Goal: Task Accomplishment & Management: Complete application form

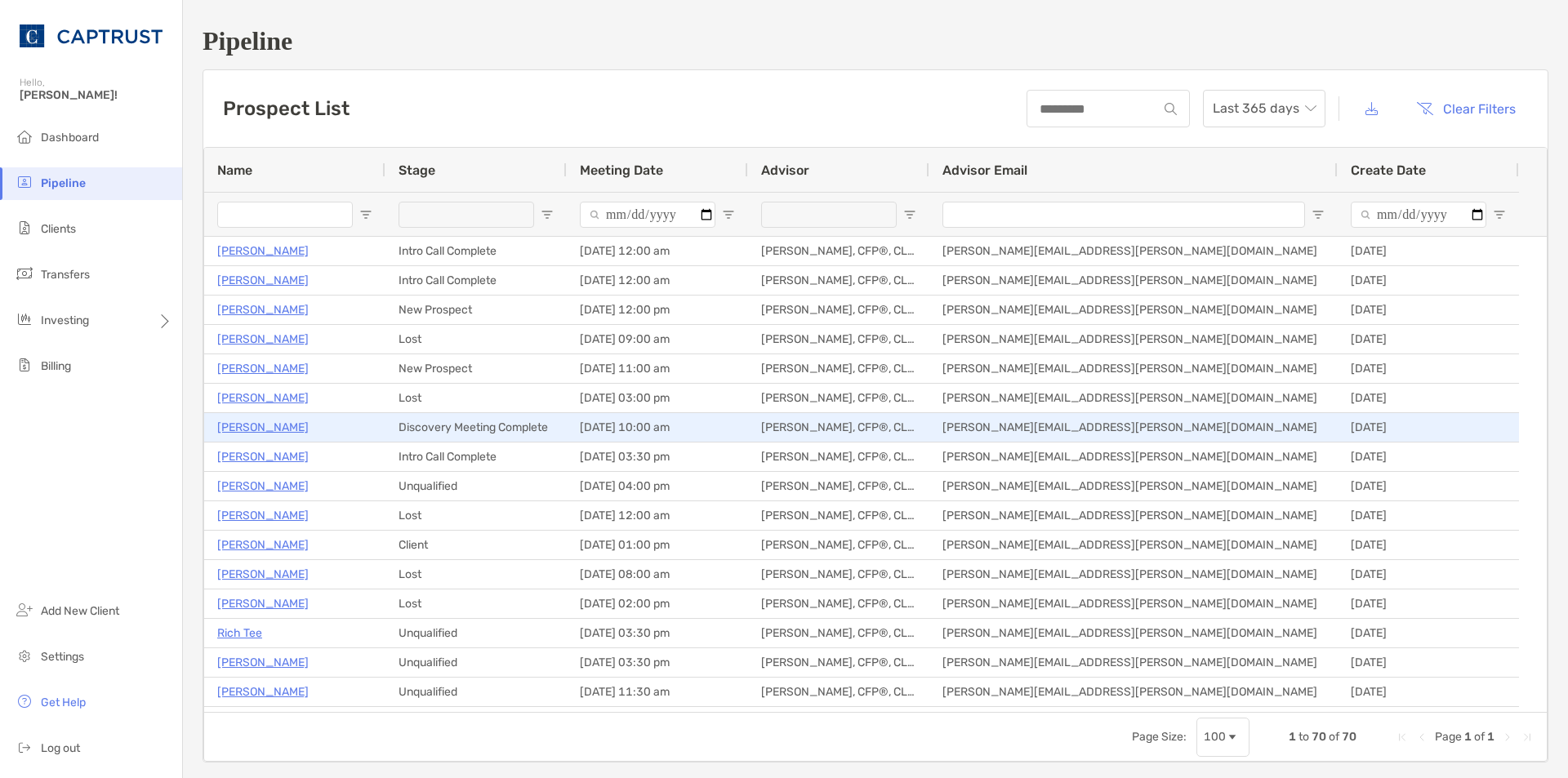
click at [271, 428] on p "[PERSON_NAME]" at bounding box center [263, 427] width 92 height 20
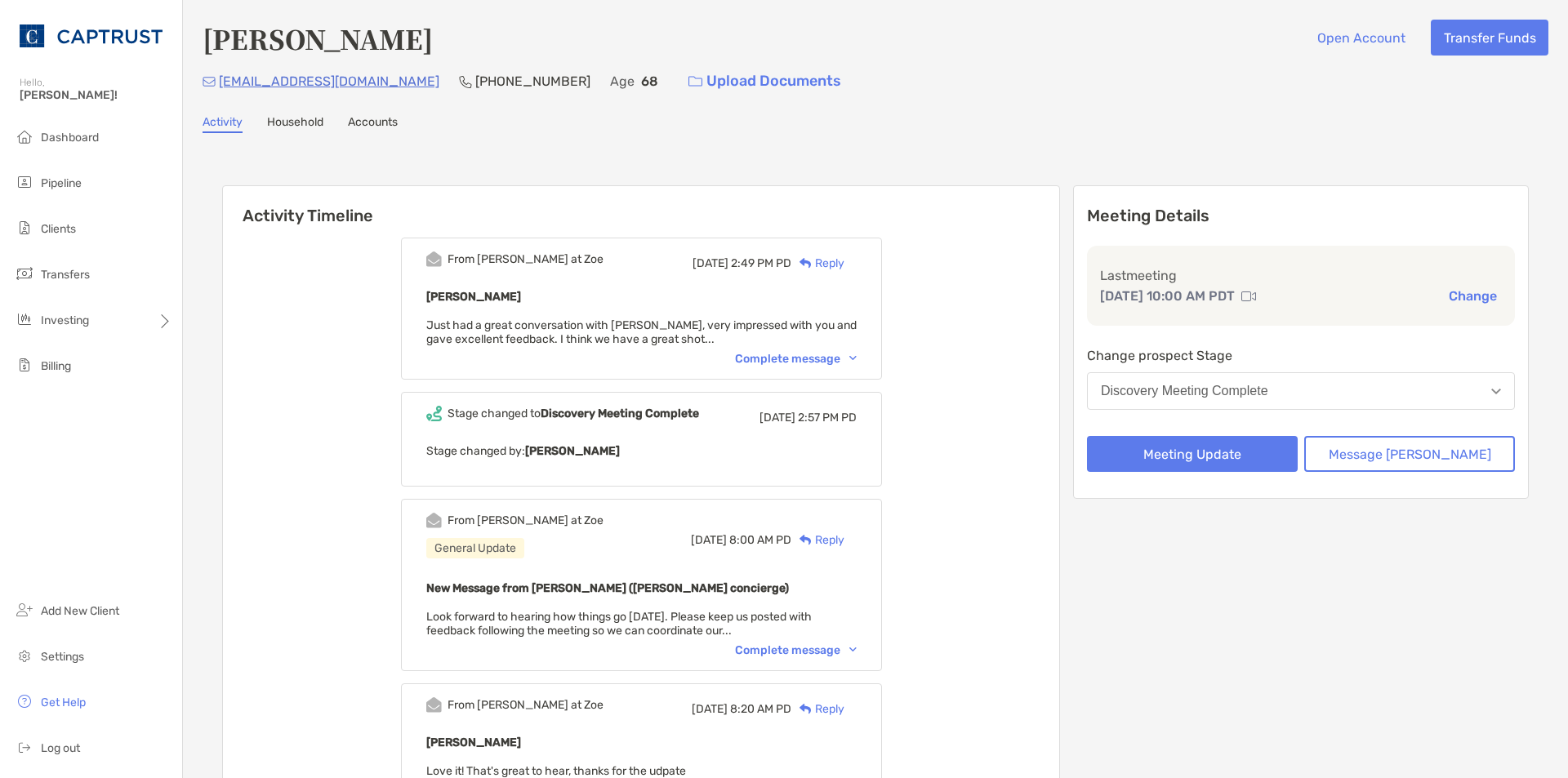
click at [1249, 459] on button "Meeting Update" at bounding box center [1192, 454] width 210 height 36
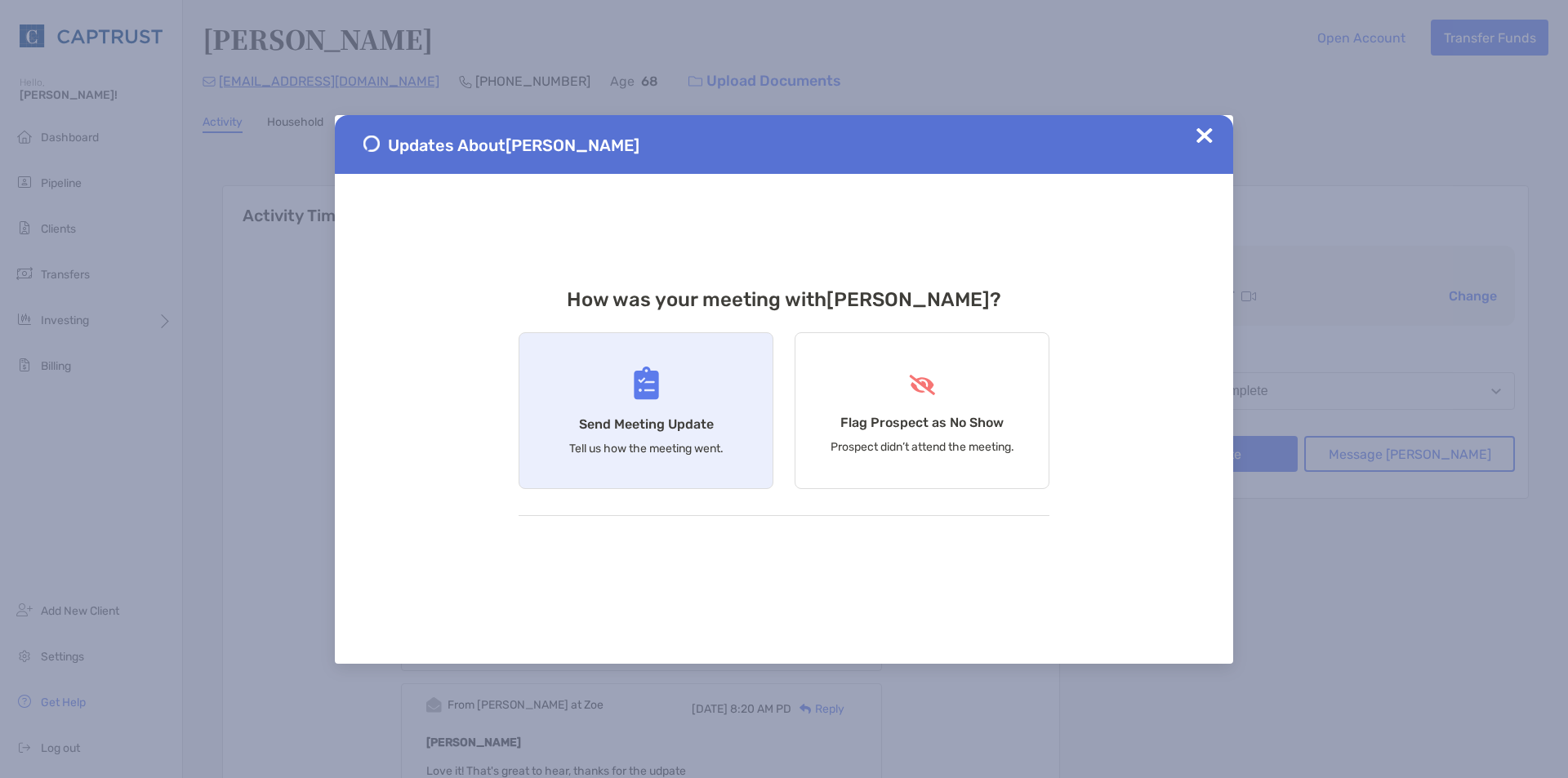
click at [658, 393] on img at bounding box center [646, 383] width 25 height 34
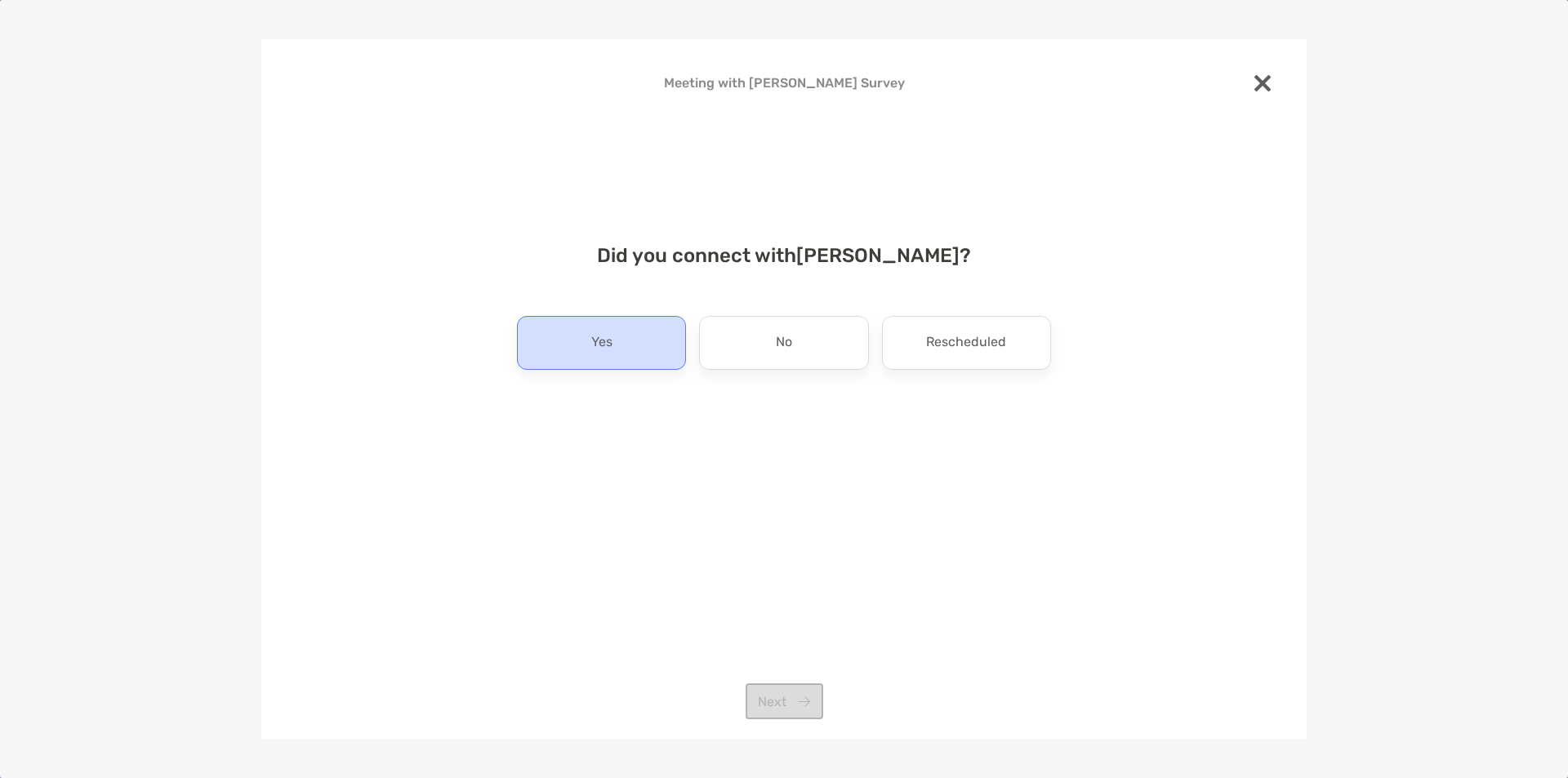
click at [661, 345] on div "Yes" at bounding box center [602, 342] width 169 height 53
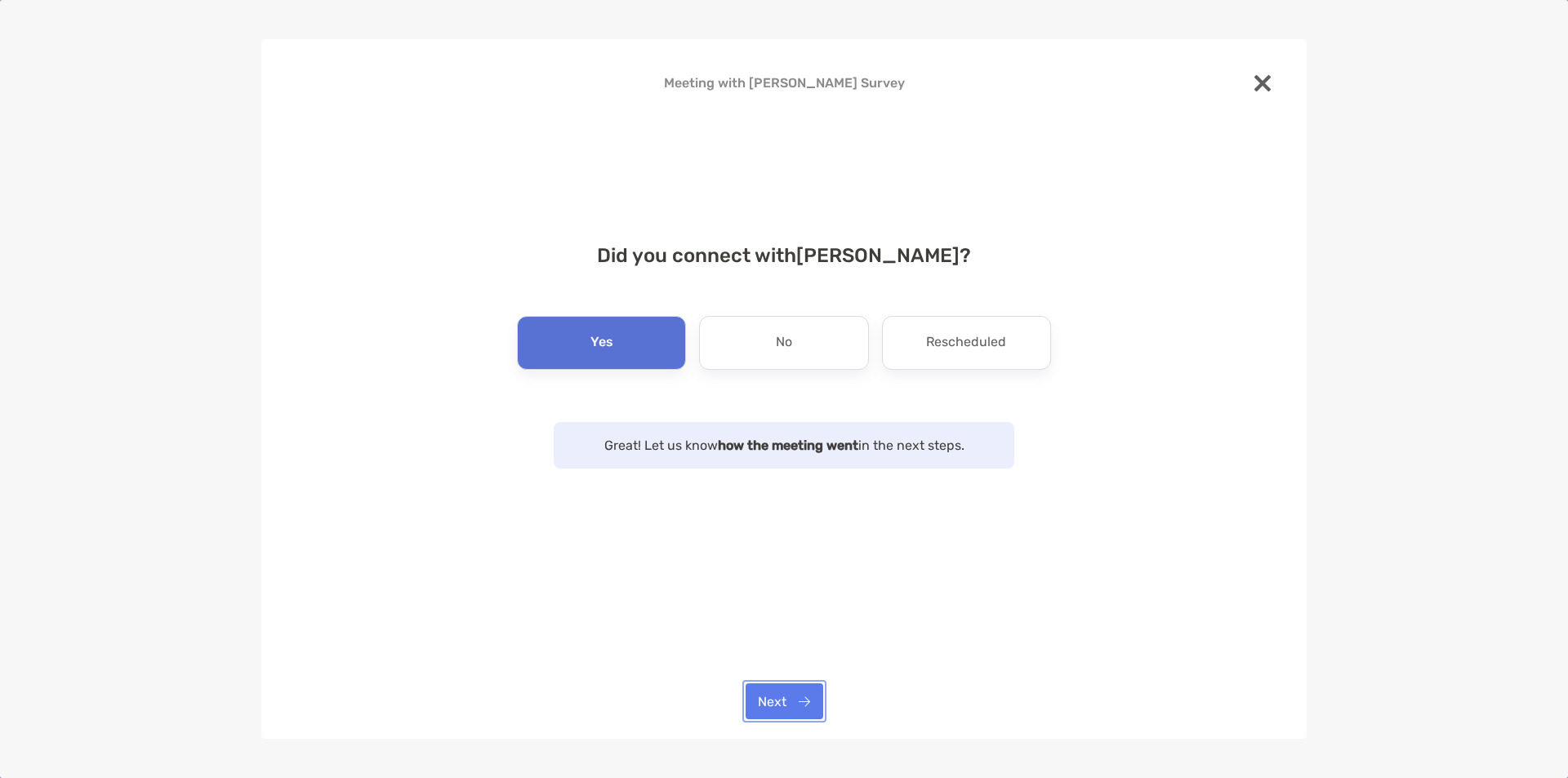
click at [784, 701] on button "Next" at bounding box center [784, 701] width 78 height 36
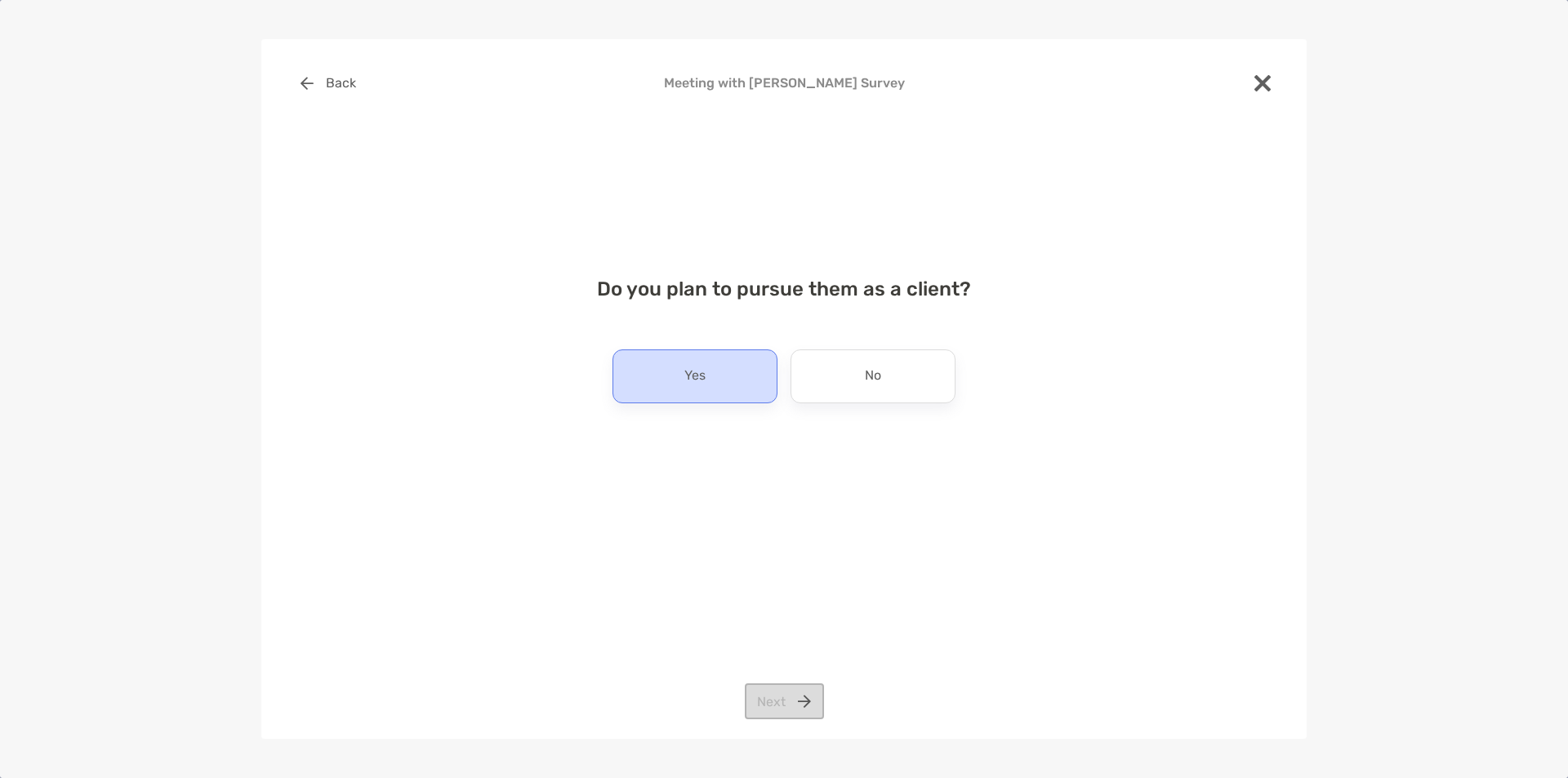
click at [721, 384] on div "Yes" at bounding box center [694, 376] width 165 height 53
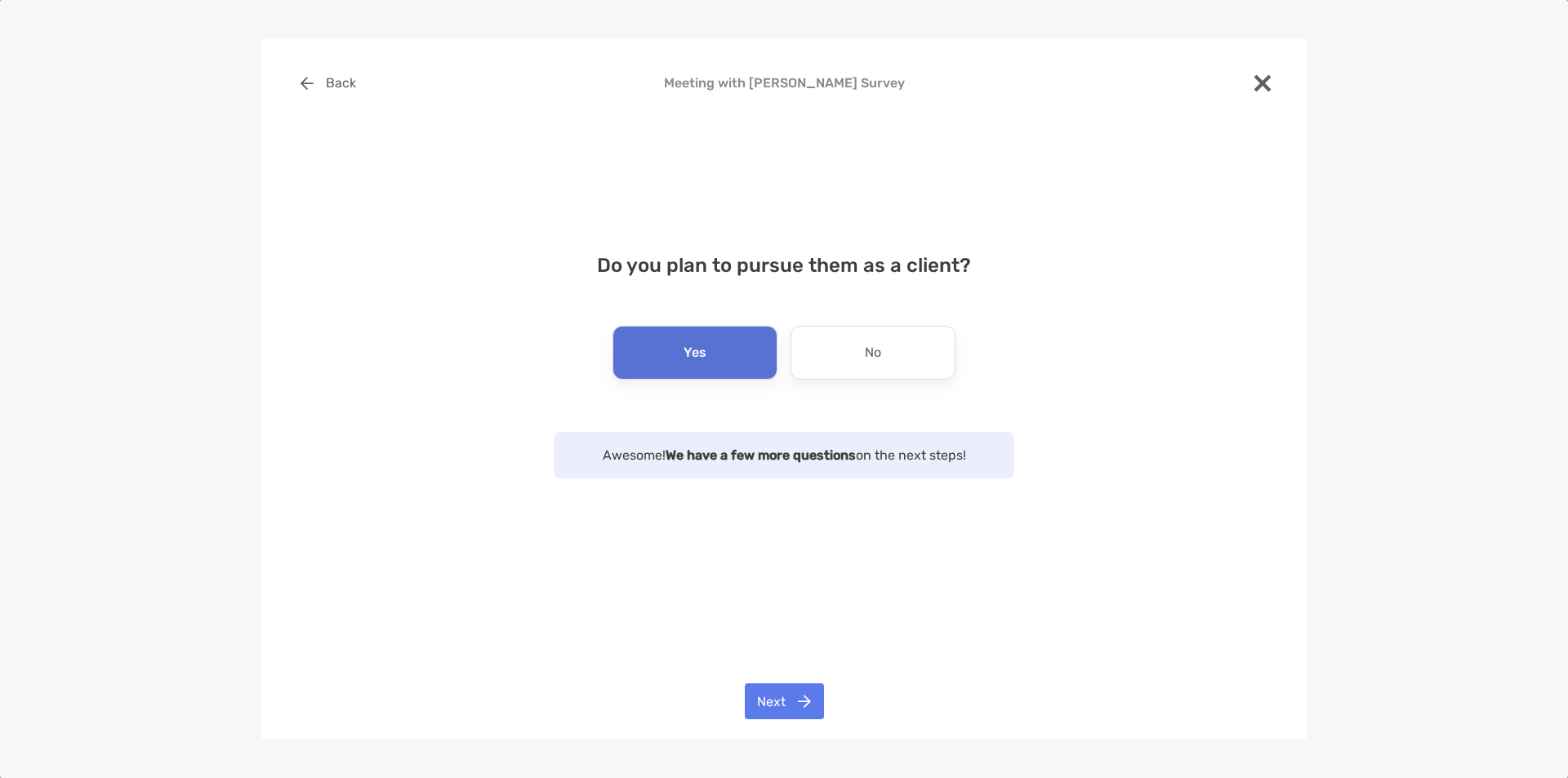
click at [1255, 84] on img at bounding box center [1262, 83] width 16 height 16
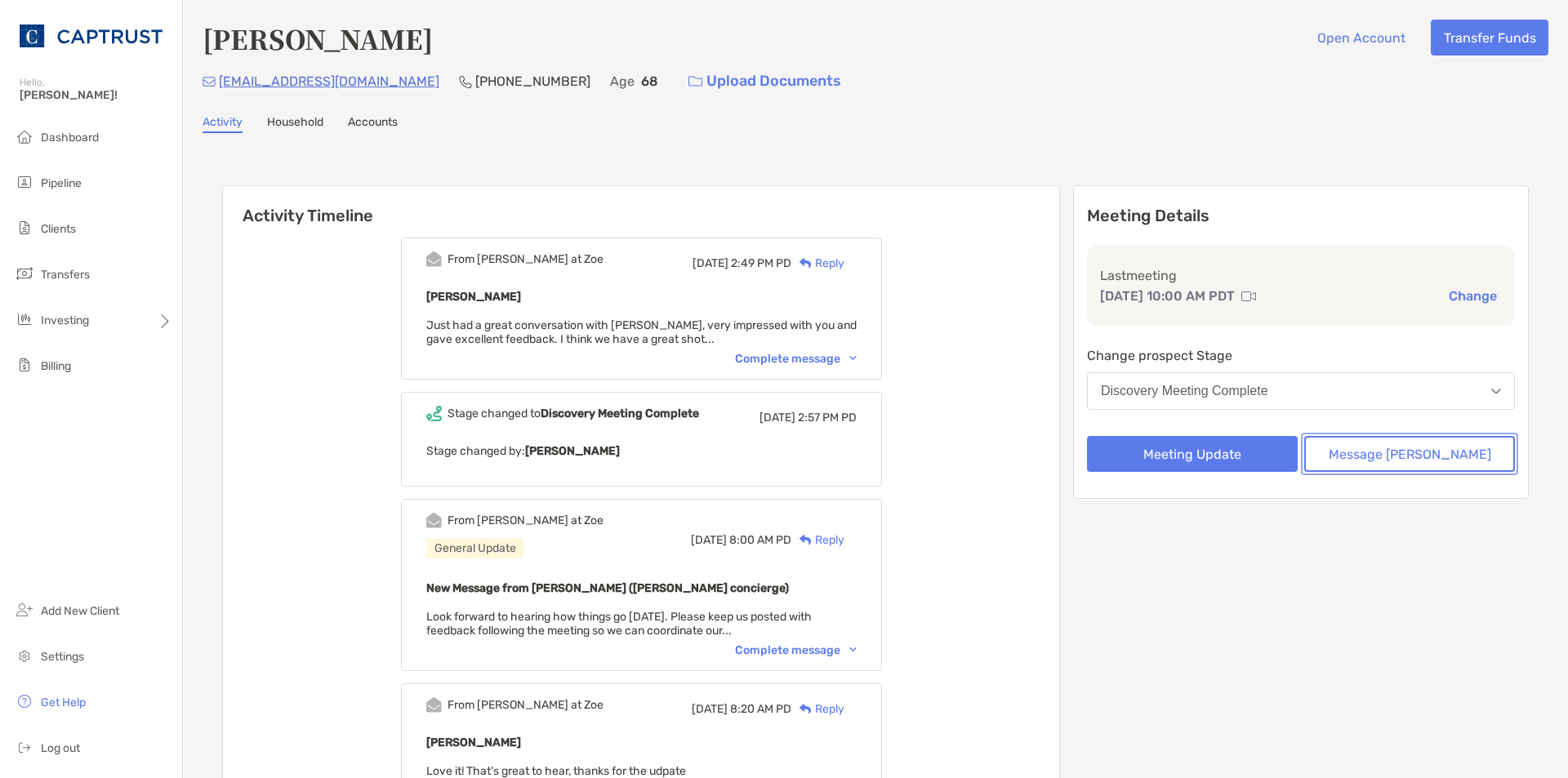
click at [1374, 455] on button "Message [PERSON_NAME]" at bounding box center [1409, 454] width 210 height 36
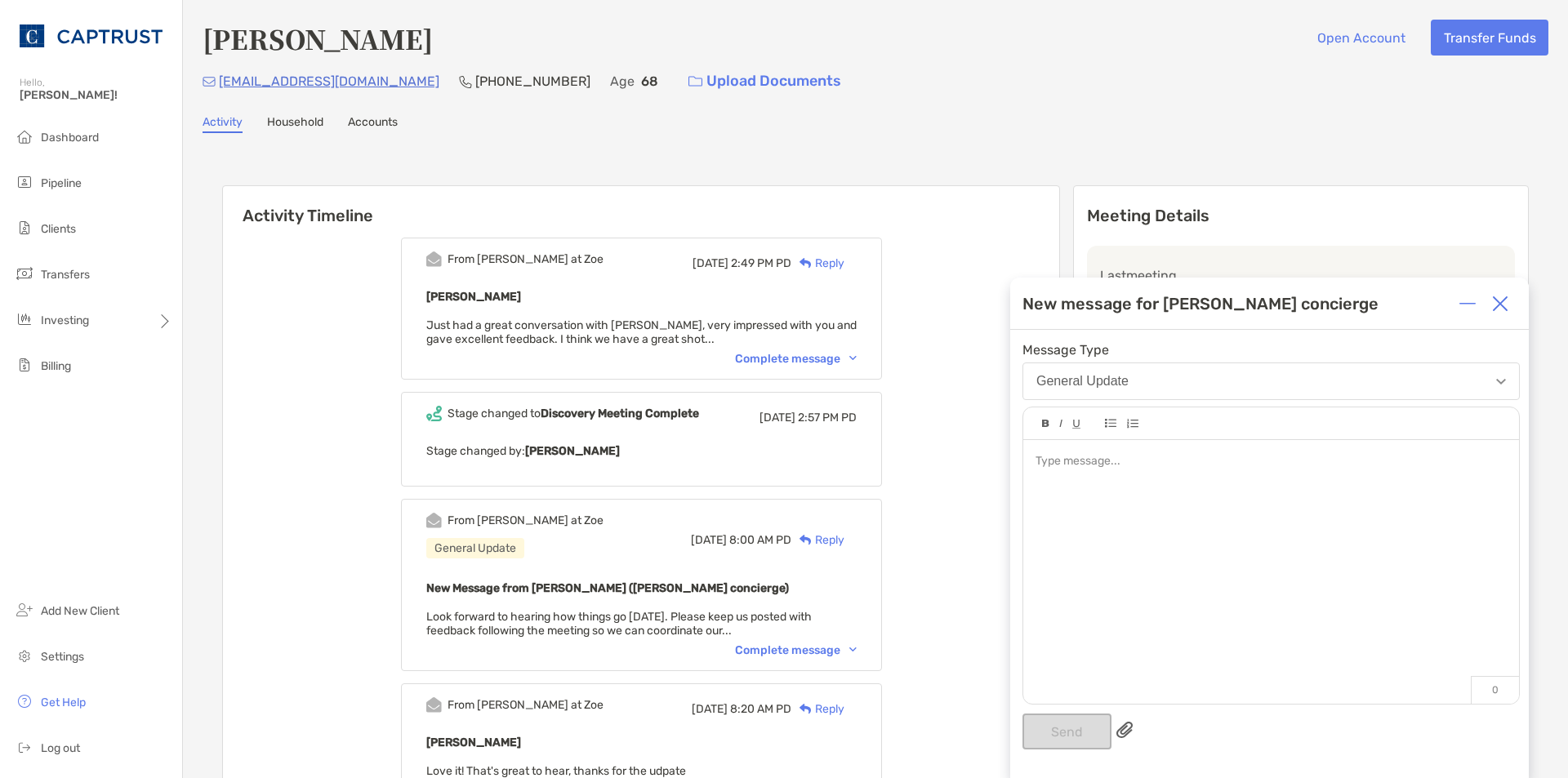
click at [1497, 305] on img at bounding box center [1499, 304] width 16 height 16
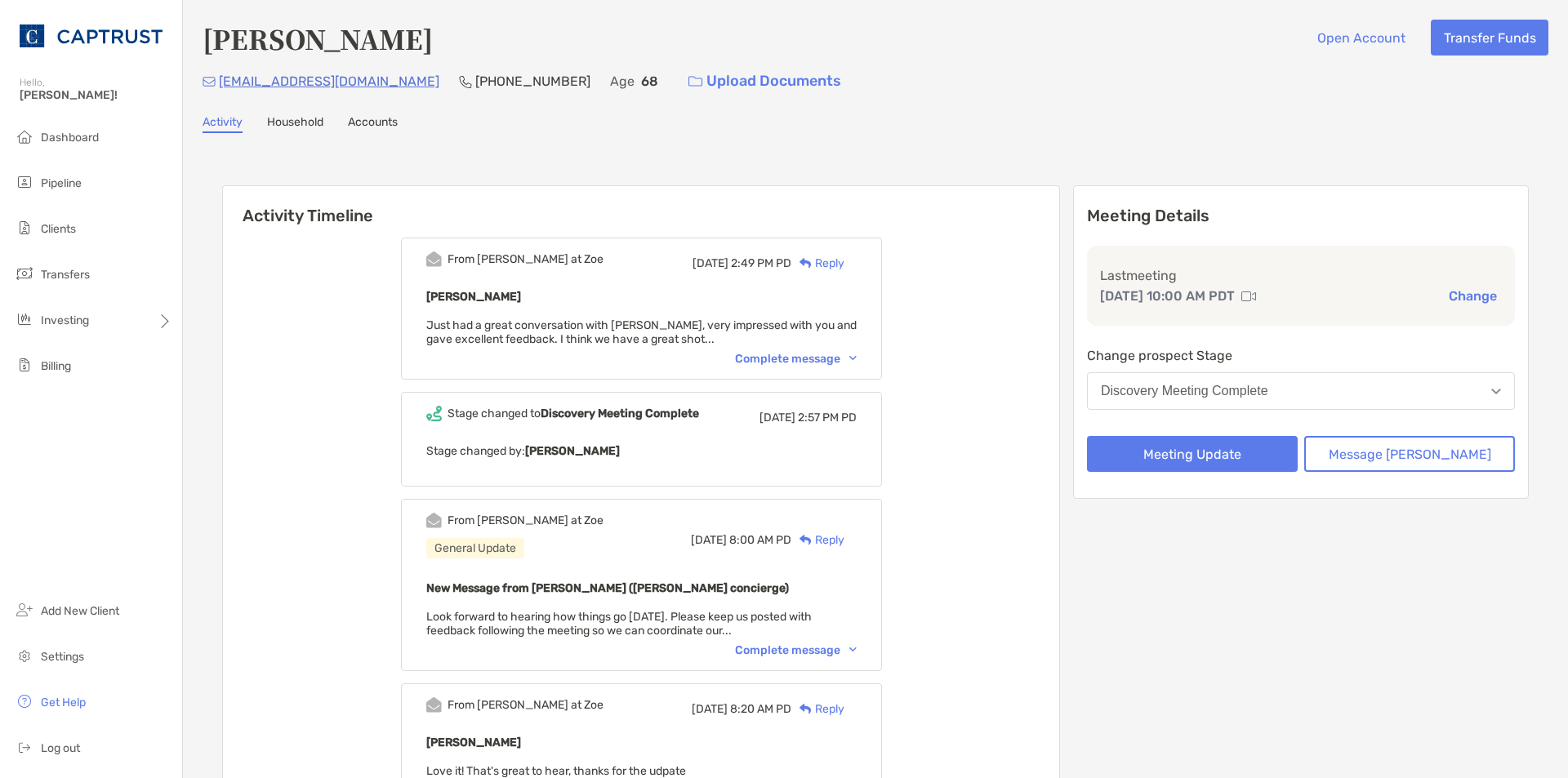
click at [1209, 389] on div "Discovery Meeting Complete" at bounding box center [1185, 390] width 168 height 14
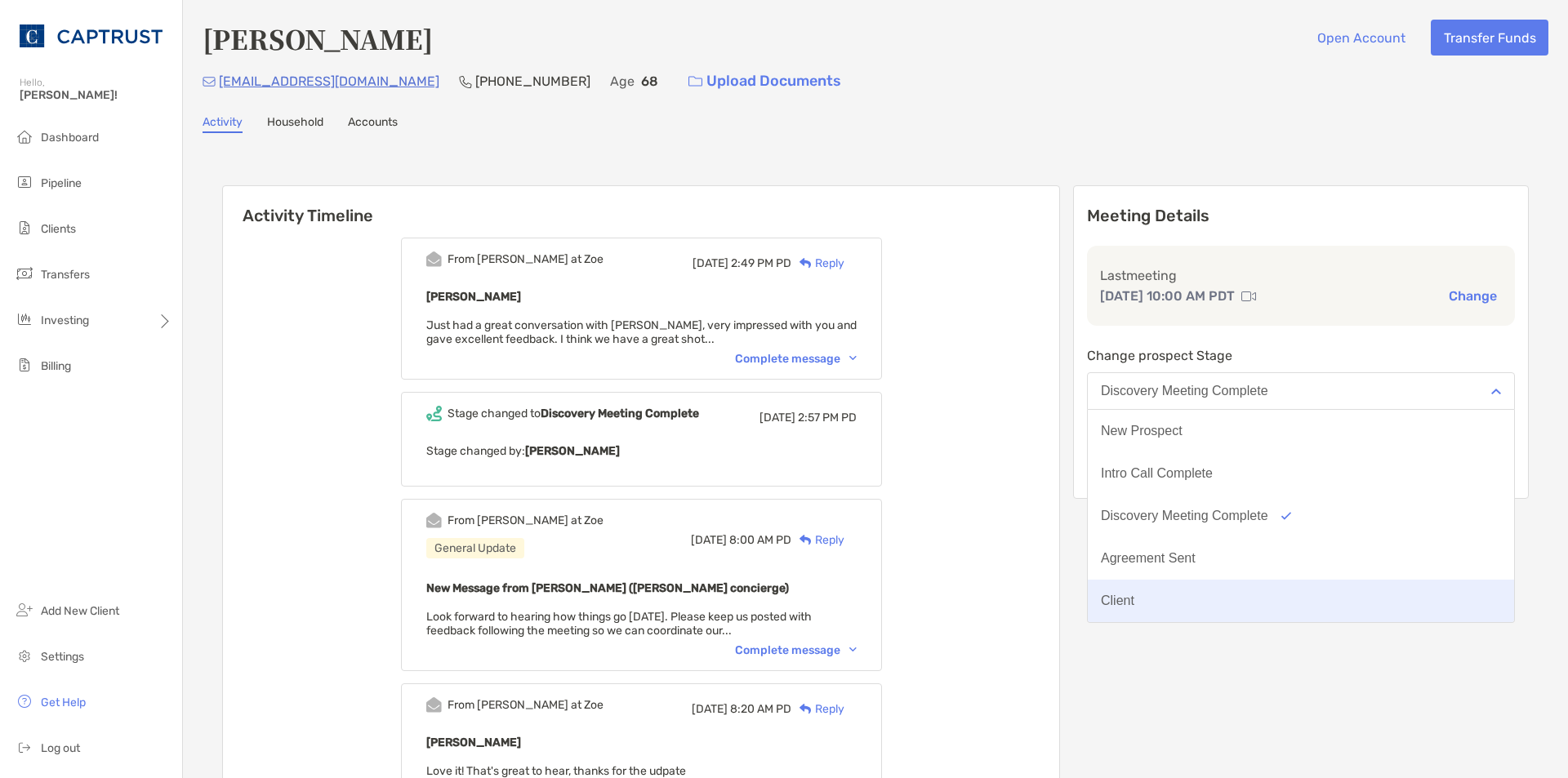
click at [1149, 590] on button "Client" at bounding box center [1301, 601] width 426 height 43
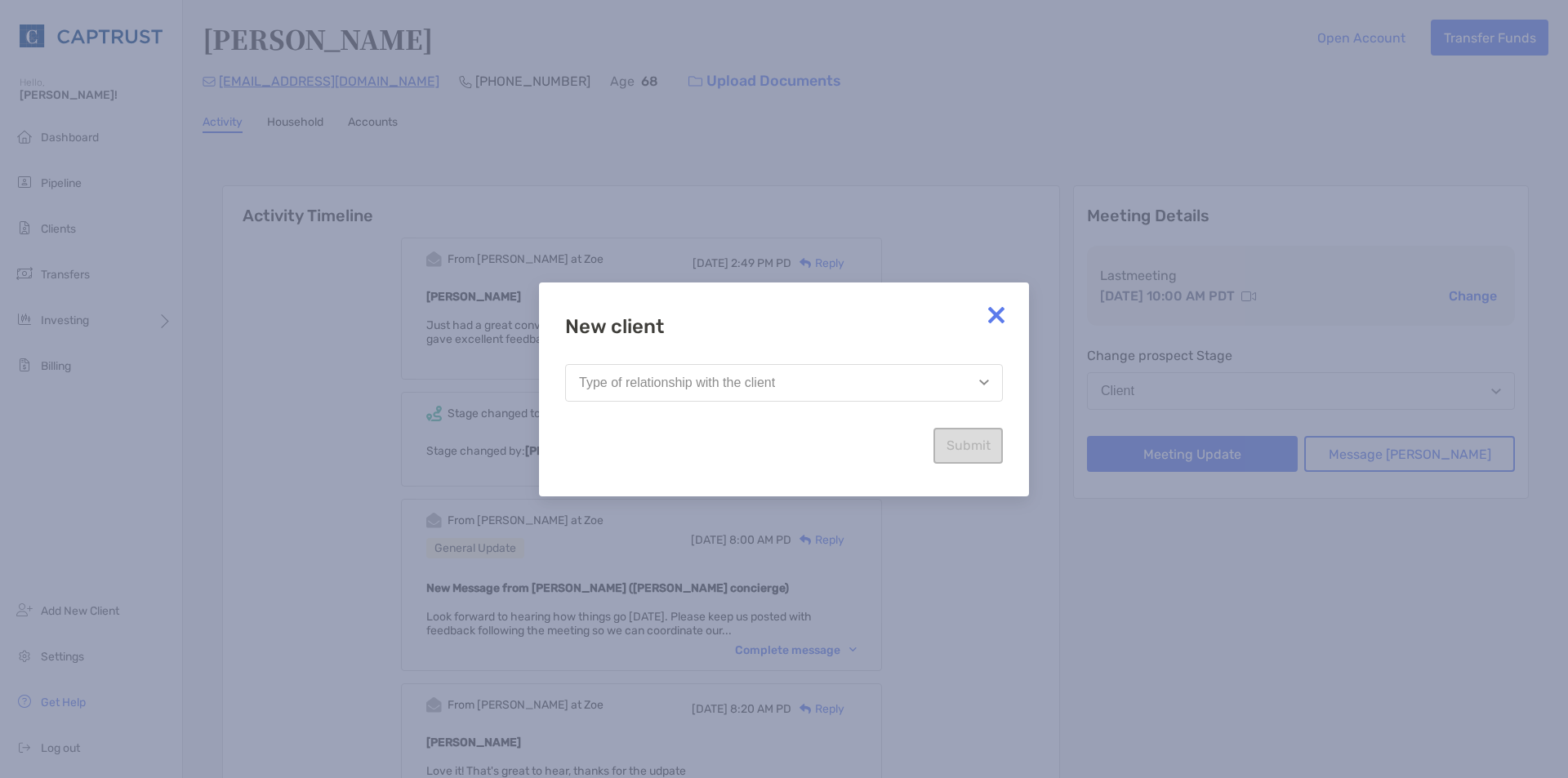
click at [861, 381] on button "Type of relationship with the client" at bounding box center [784, 382] width 438 height 37
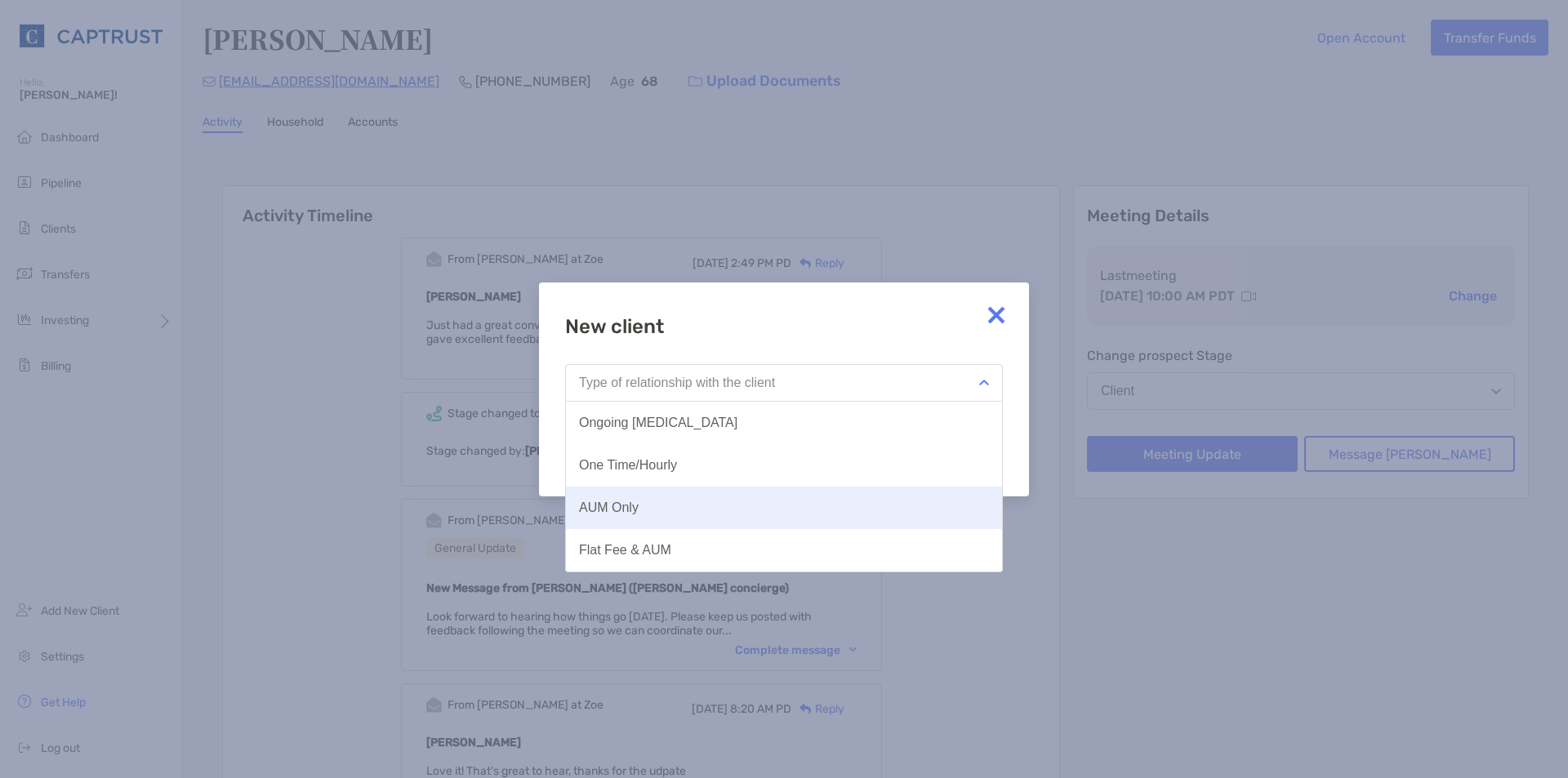
click at [623, 494] on button "AUM Only" at bounding box center [784, 508] width 436 height 43
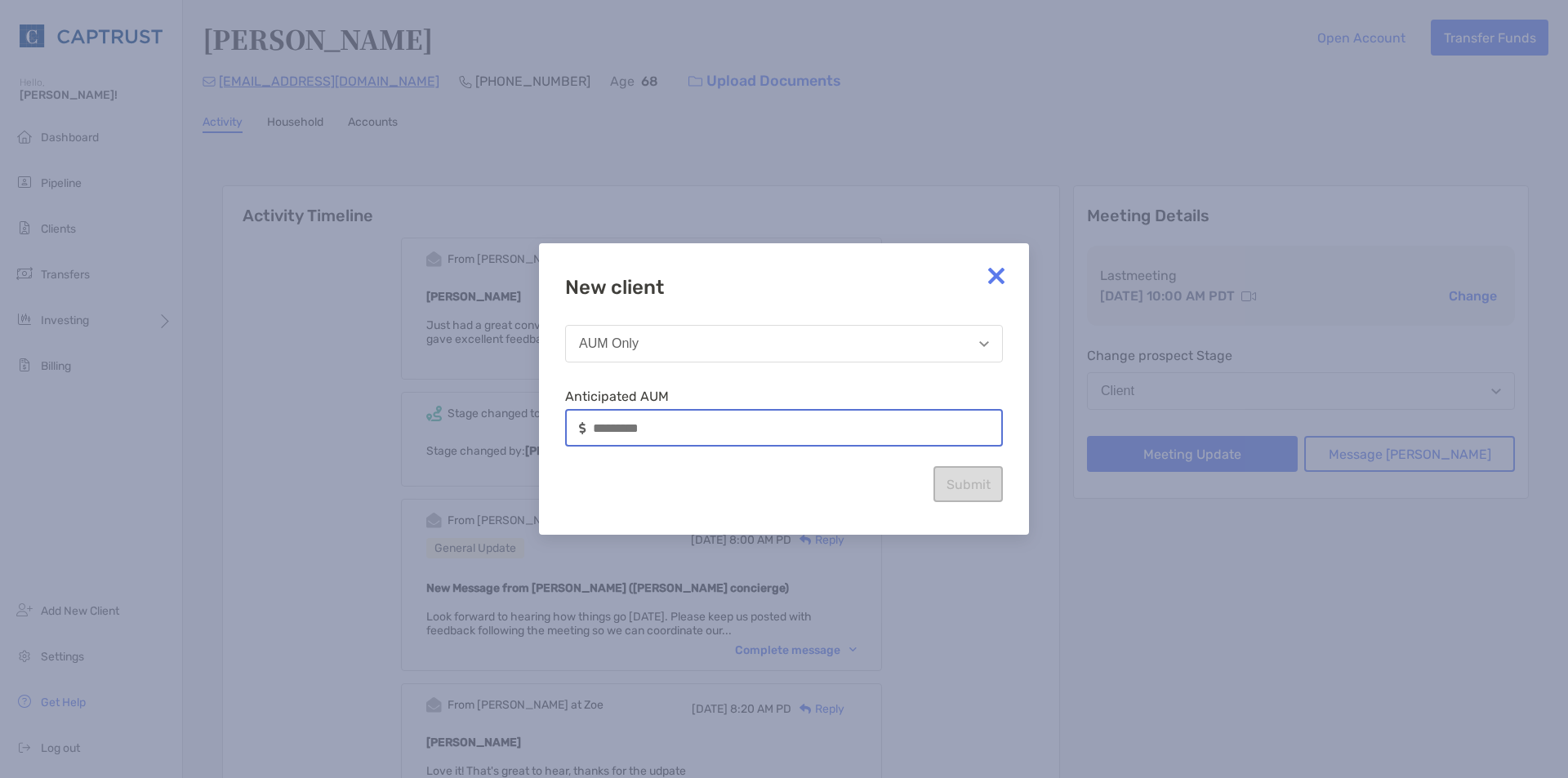
drag, startPoint x: 733, startPoint y: 420, endPoint x: 538, endPoint y: 438, distance: 195.8
click at [538, 438] on div "New client AUM Only Anticipated AUM Submit" at bounding box center [784, 389] width 490 height 291
type input "*********"
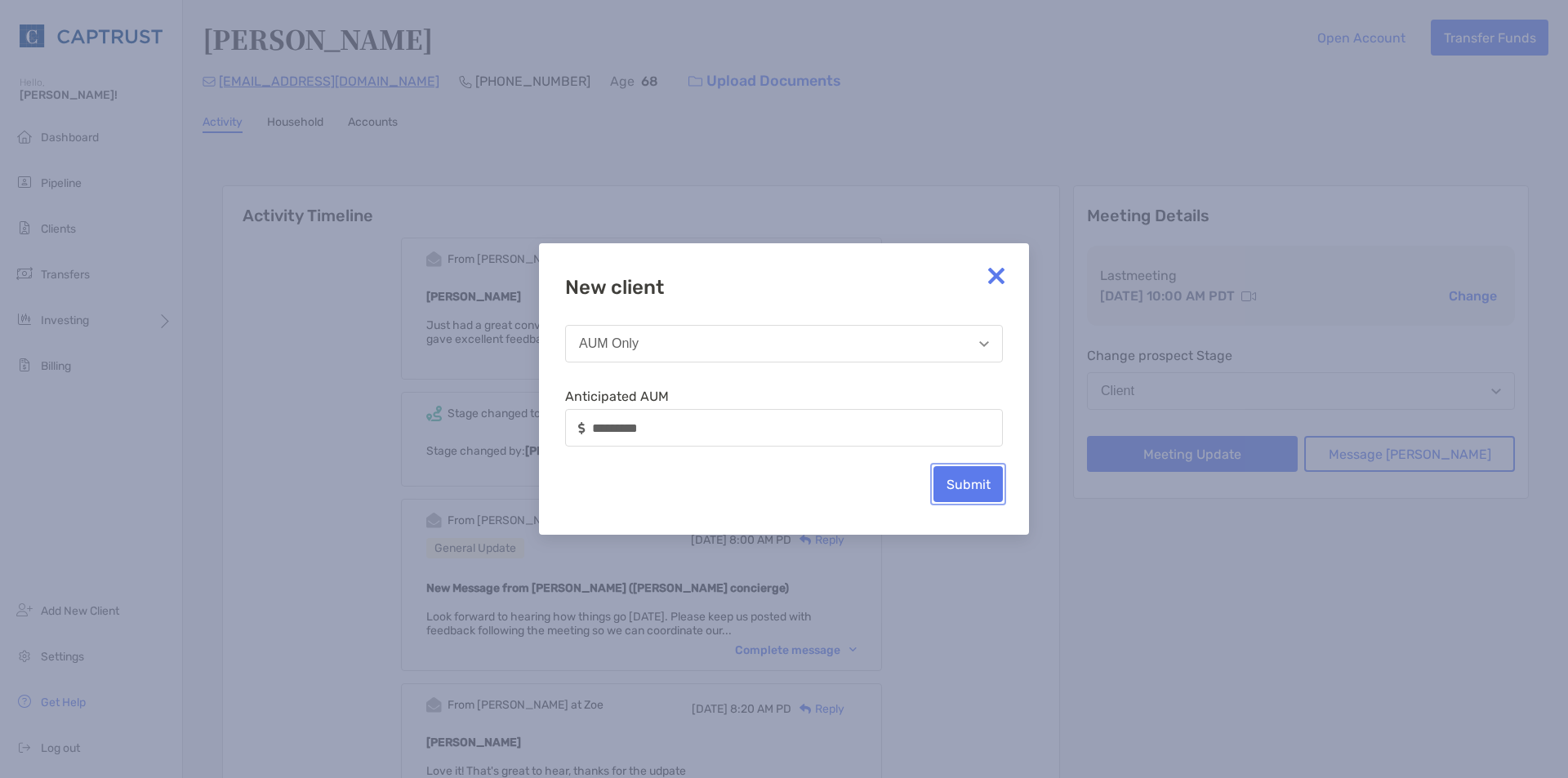
click at [968, 485] on button "Submit" at bounding box center [968, 484] width 70 height 36
